Goal: Find specific page/section: Find specific page/section

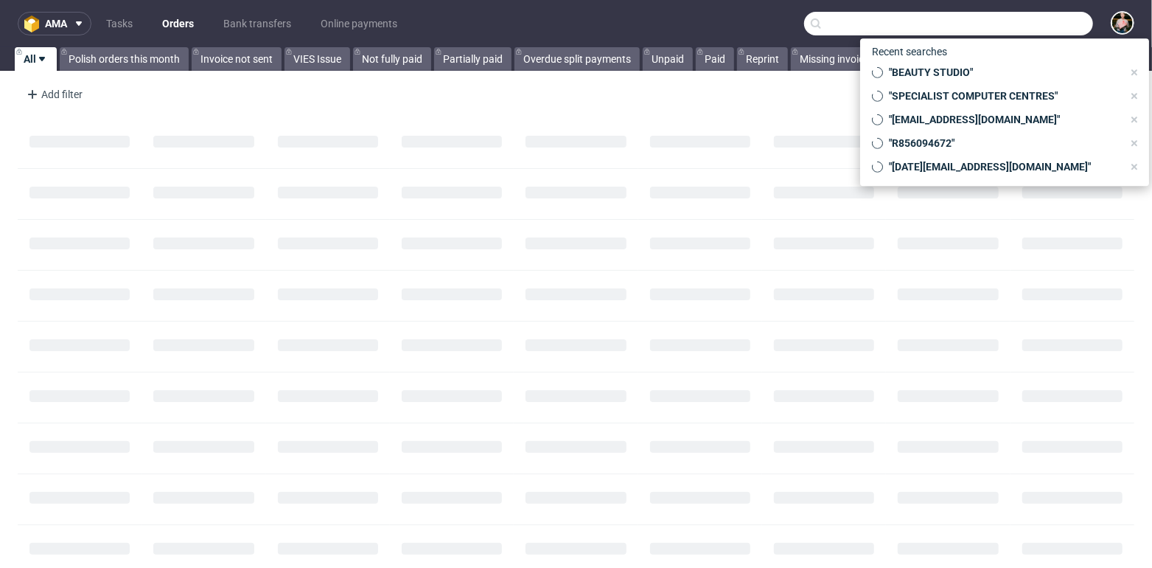
click at [1006, 17] on input "text" at bounding box center [948, 24] width 289 height 24
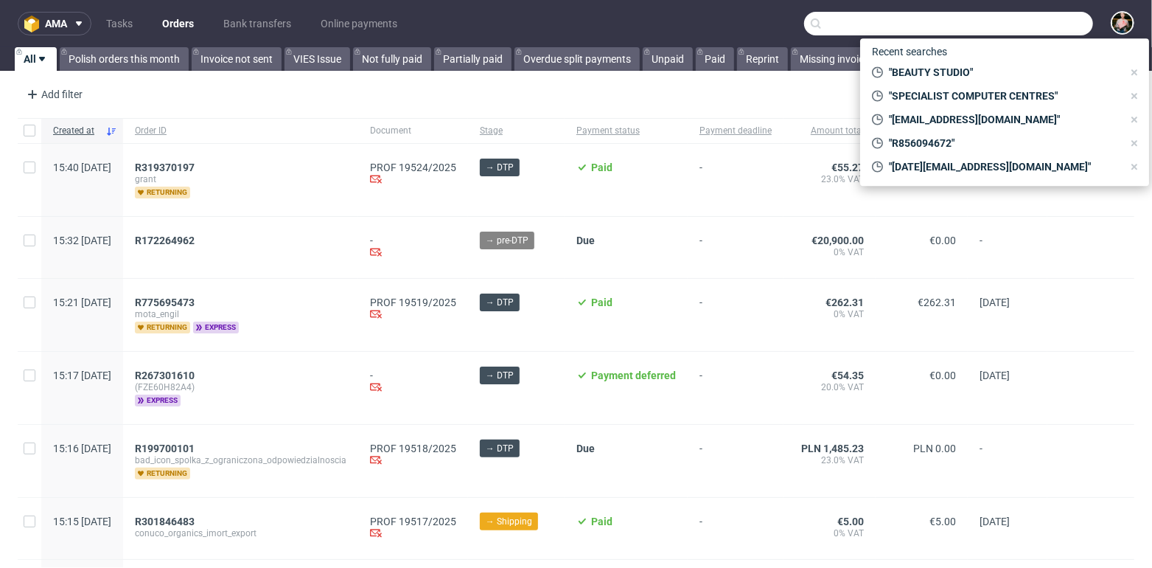
paste input "FI26301901"
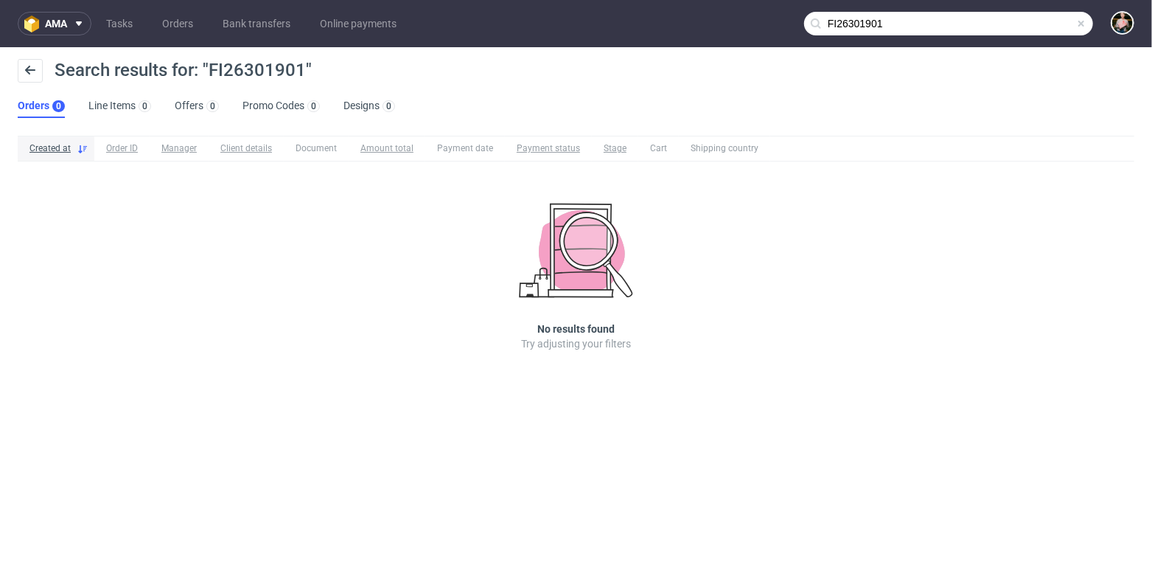
click at [1017, 28] on input "FI26301901" at bounding box center [948, 24] width 289 height 24
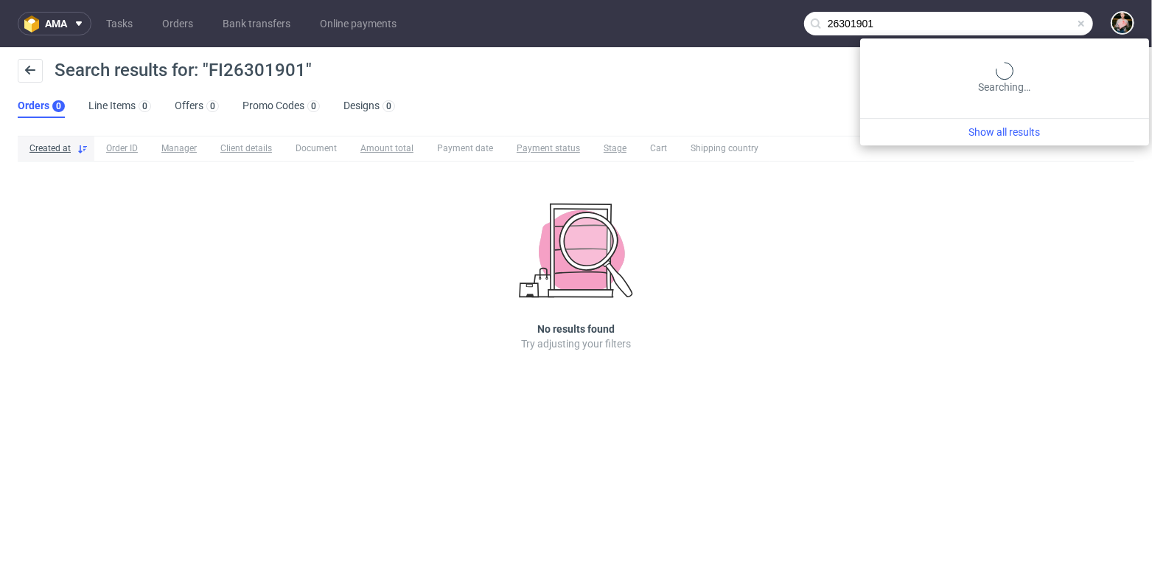
type input "26301901"
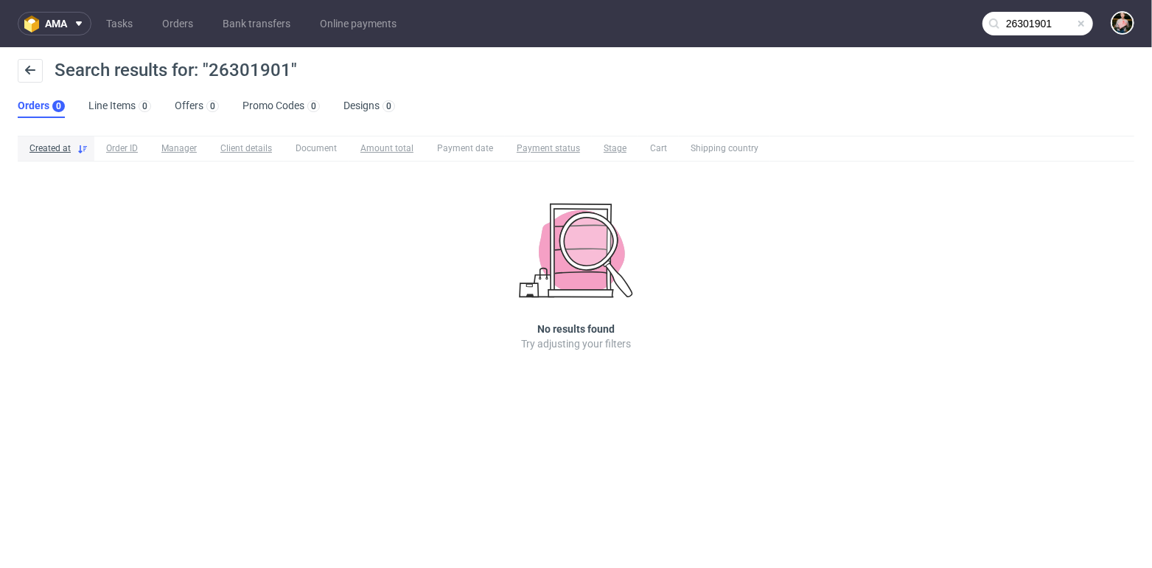
click at [1086, 25] on span at bounding box center [1082, 24] width 12 height 12
click at [1058, 25] on input "text" at bounding box center [1038, 24] width 111 height 24
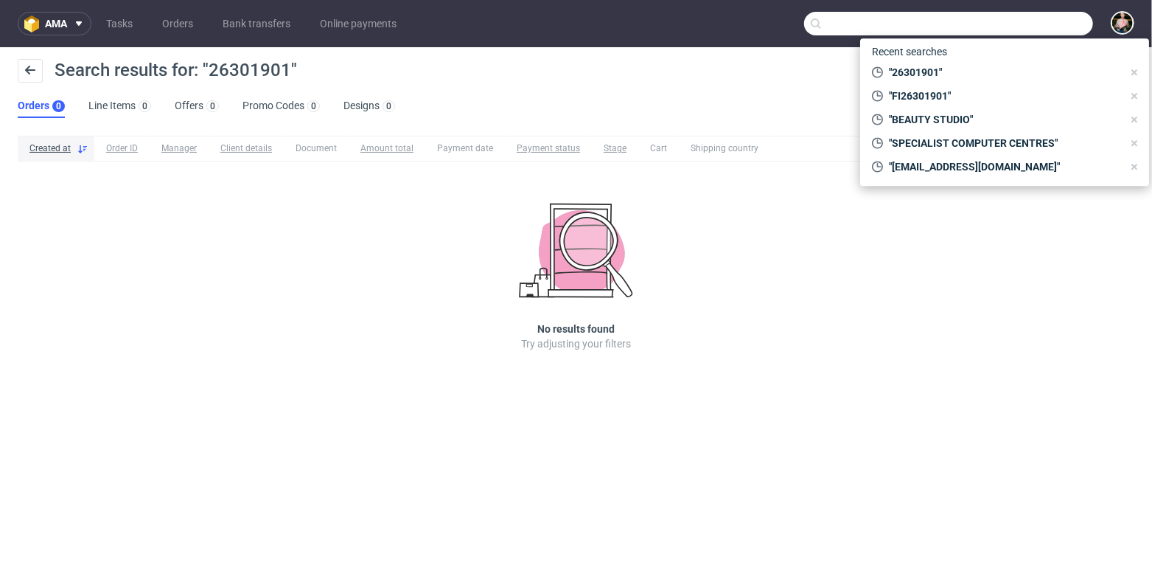
paste input "Kaeser Kompressorit Oy"
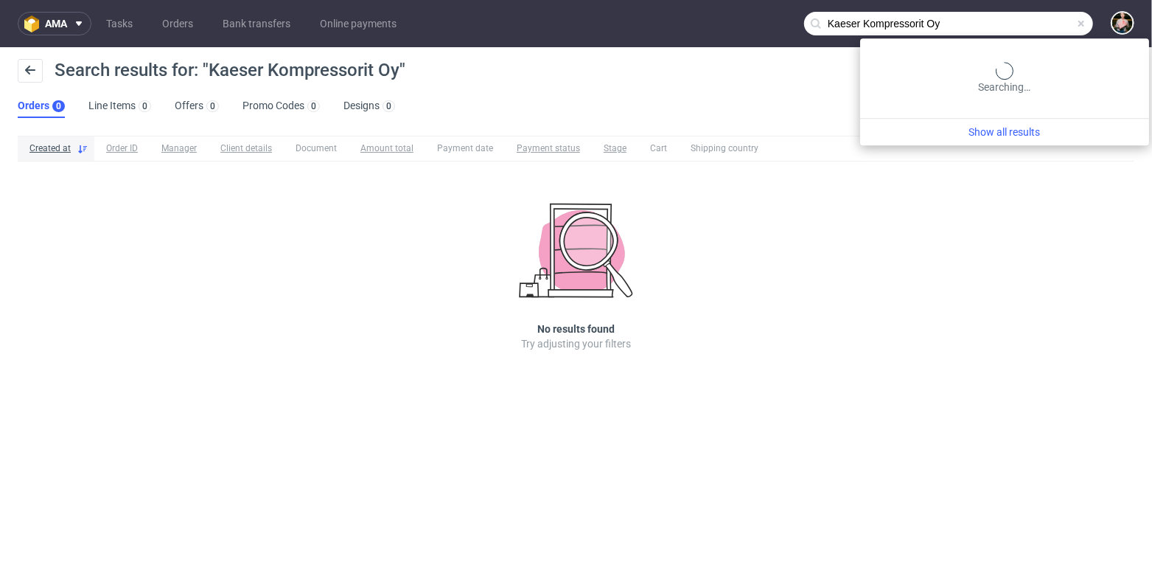
drag, startPoint x: 1038, startPoint y: 22, endPoint x: 1110, endPoint y: 24, distance: 71.5
click at [1110, 24] on div "Kaeser Kompressorit Oy" at bounding box center [1113, 24] width 41 height 26
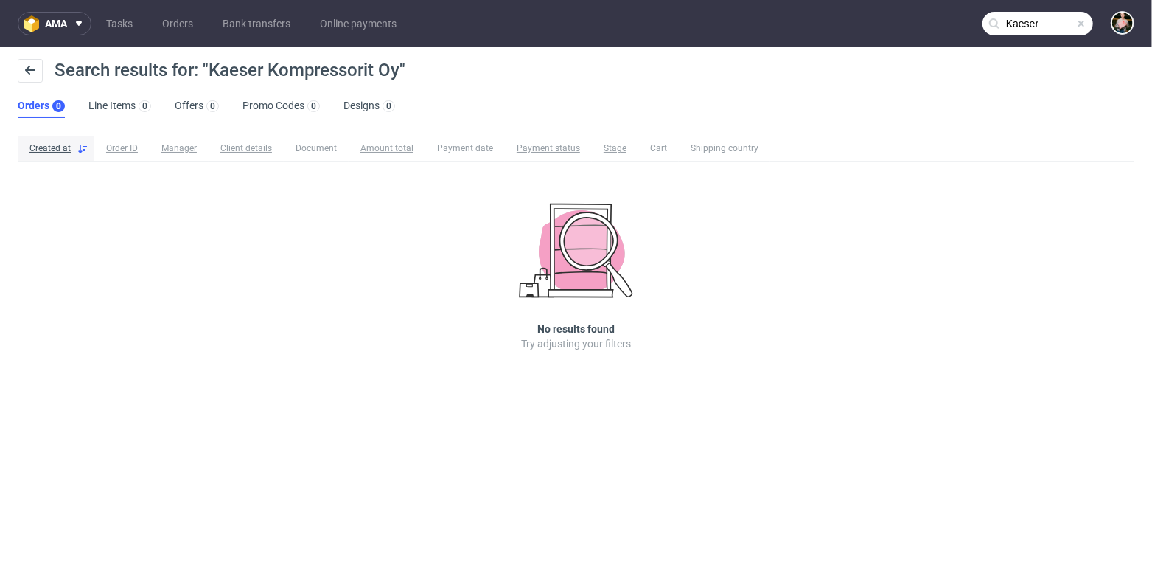
type input "Kaeser"
